Goal: Find contact information: Find contact information

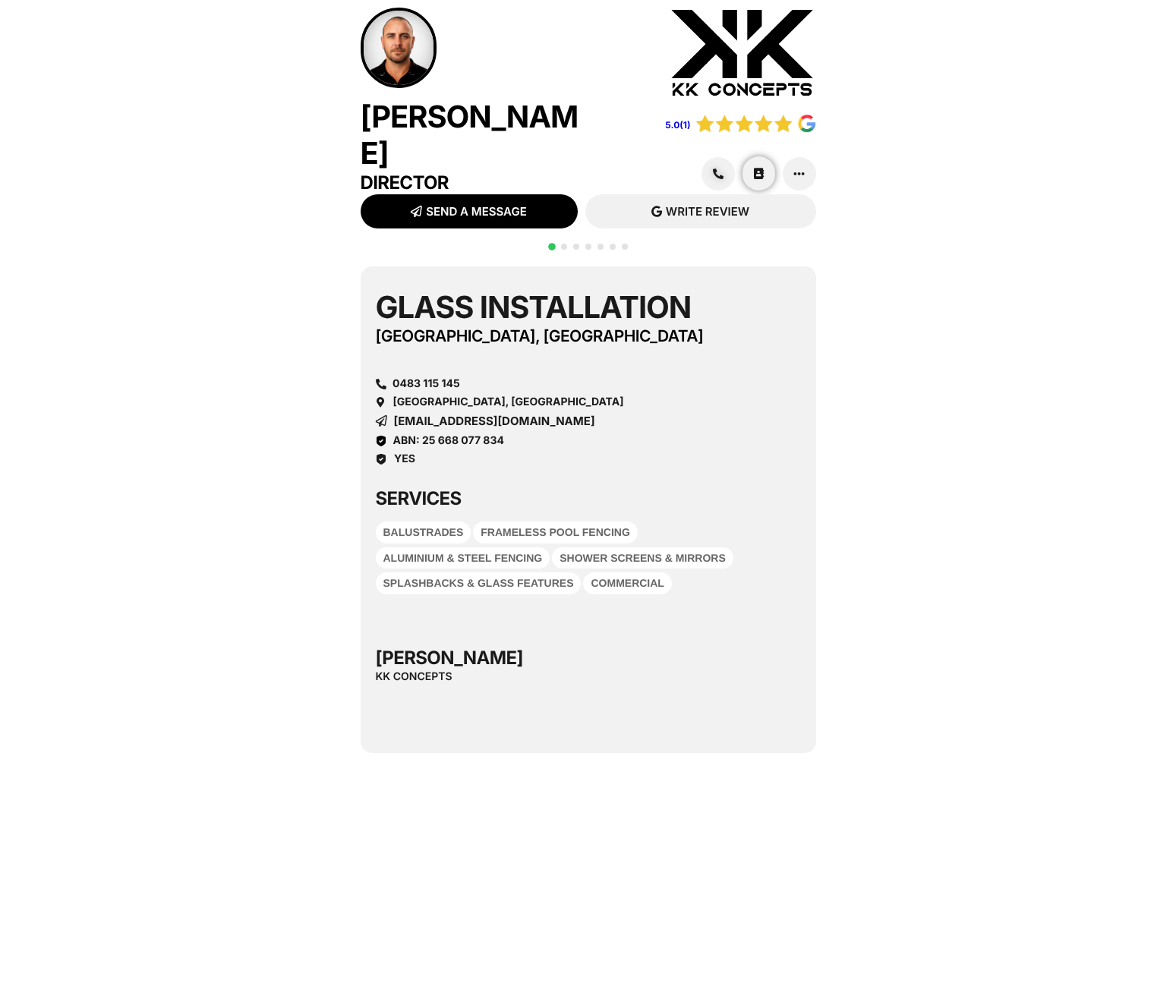
click at [749, 166] on link at bounding box center [758, 174] width 33 height 34
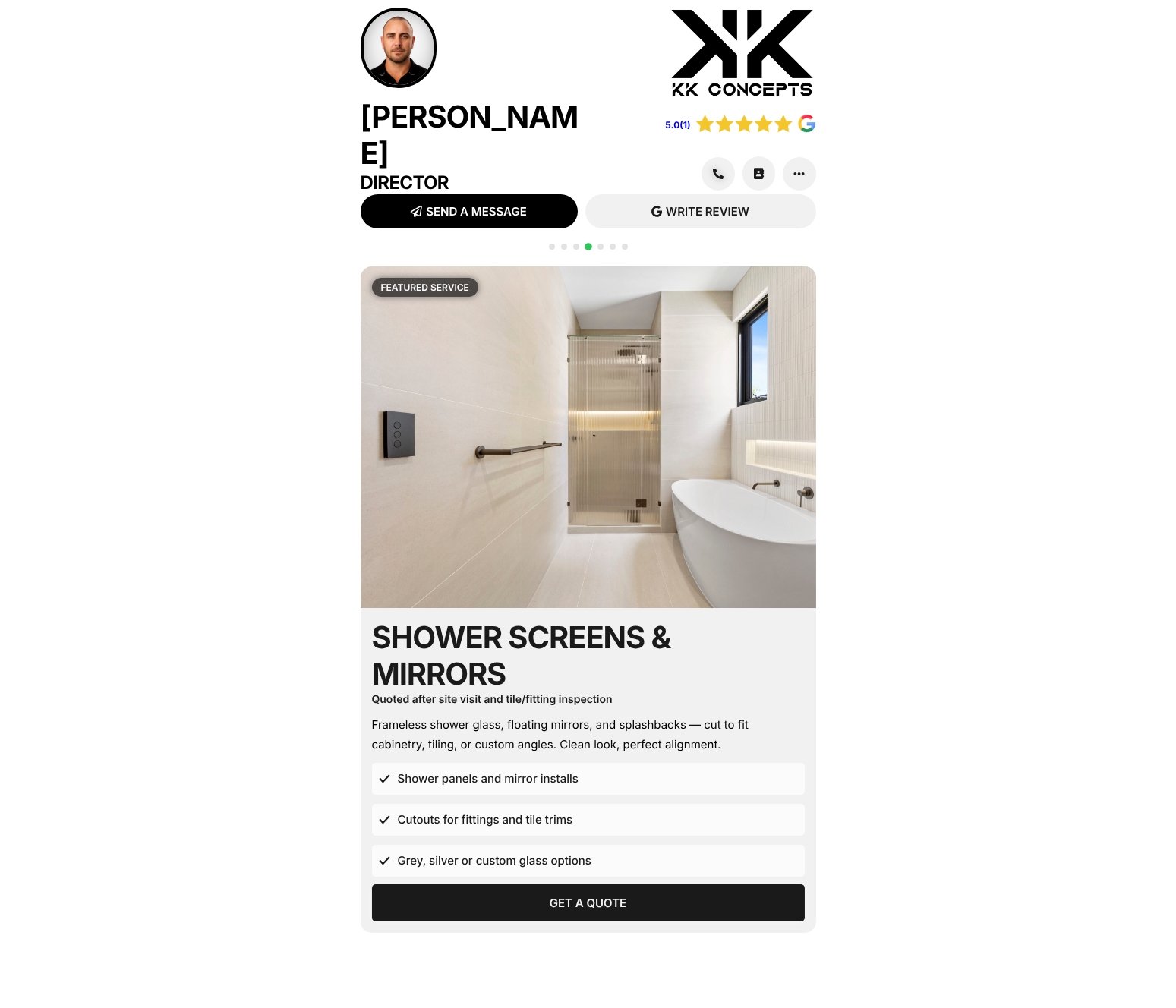
click at [562, 897] on span "Get a Quote" at bounding box center [588, 903] width 77 height 12
click at [561, 897] on span "Get a Quote" at bounding box center [588, 903] width 77 height 12
